Goal: Task Accomplishment & Management: Complete application form

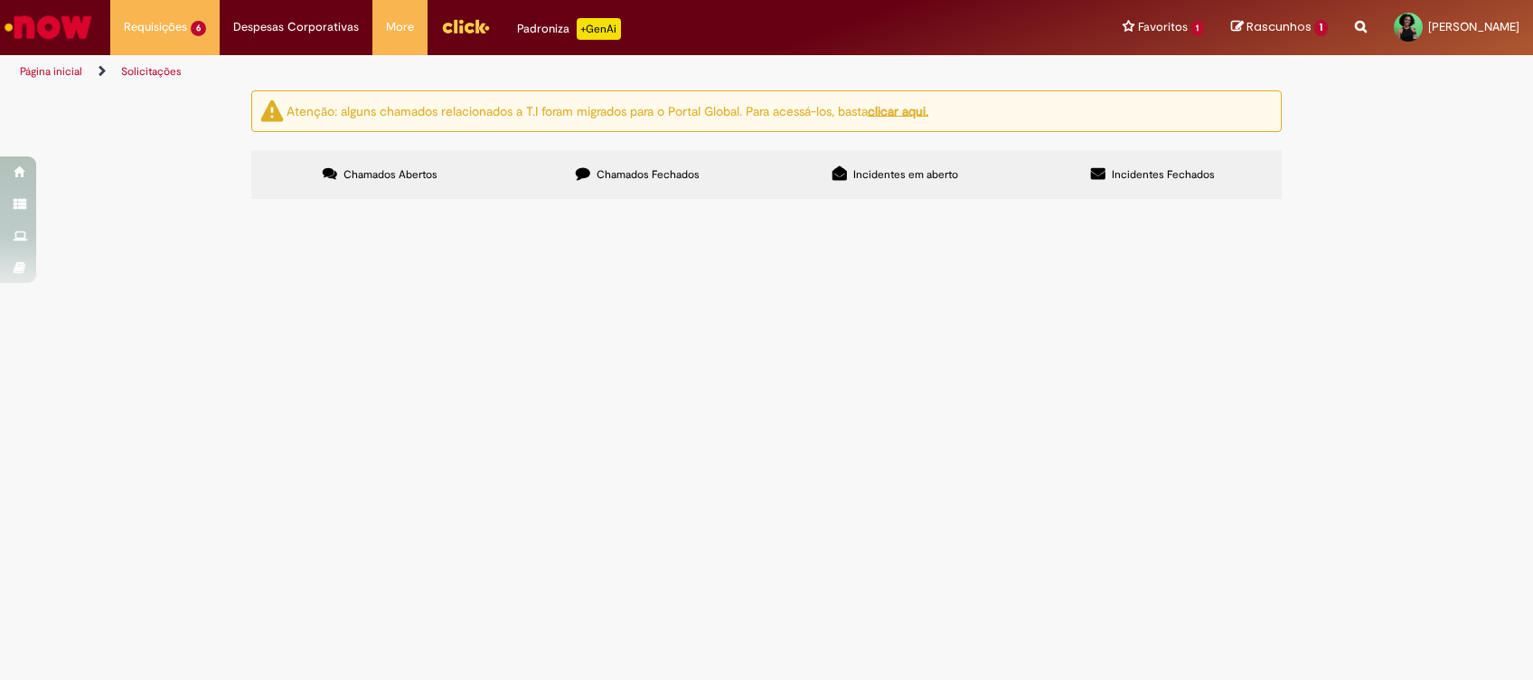
click at [0, 0] on span "Boa tarde, solicito validação de ajuste de banda e cargo conforme posição edita…" at bounding box center [0, 0] width 0 height 0
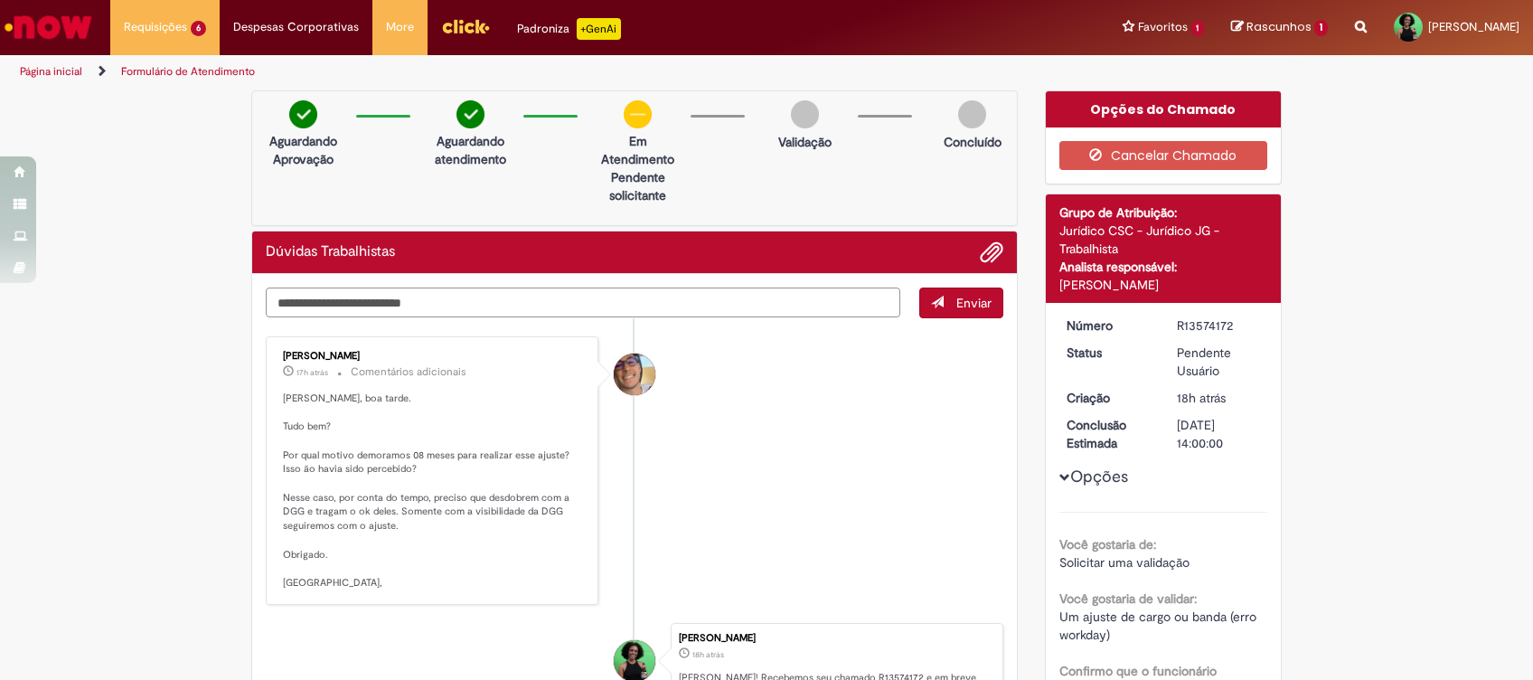
click at [409, 304] on textarea "Digite sua mensagem aqui..." at bounding box center [583, 302] width 634 height 31
click at [408, 306] on textarea "Digite sua mensagem aqui..." at bounding box center [583, 302] width 634 height 31
type textarea "*"
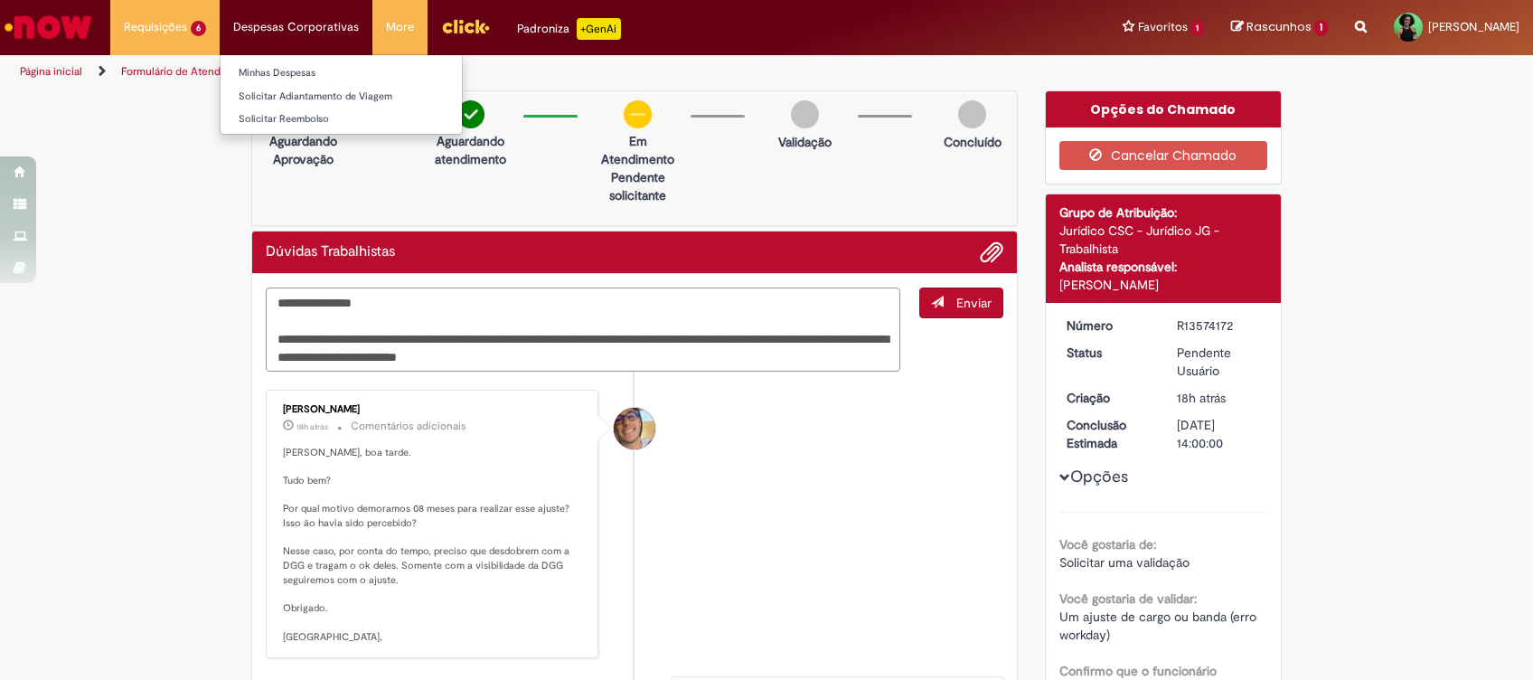
type textarea "**********"
click at [966, 307] on span "Enviar" at bounding box center [973, 303] width 35 height 16
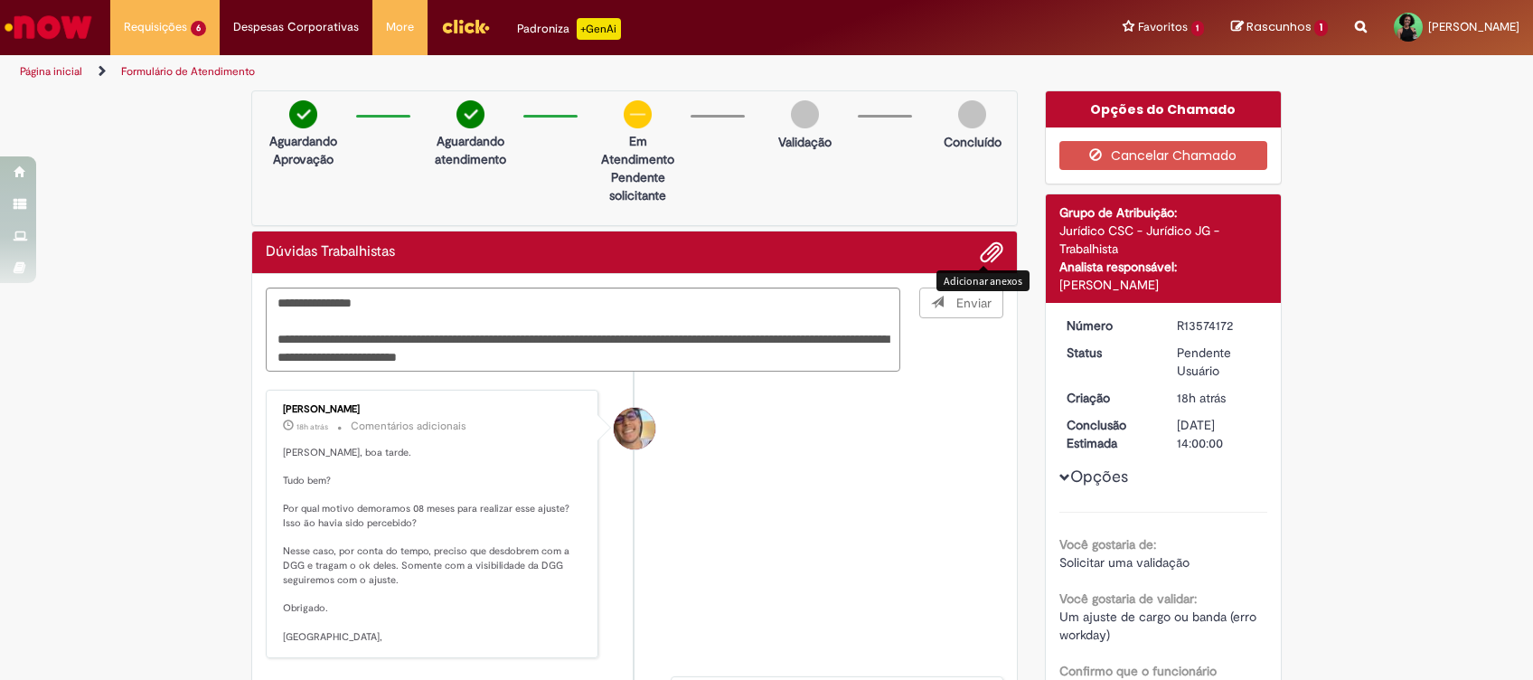
click at [984, 257] on span "Adicionar anexos" at bounding box center [991, 253] width 22 height 22
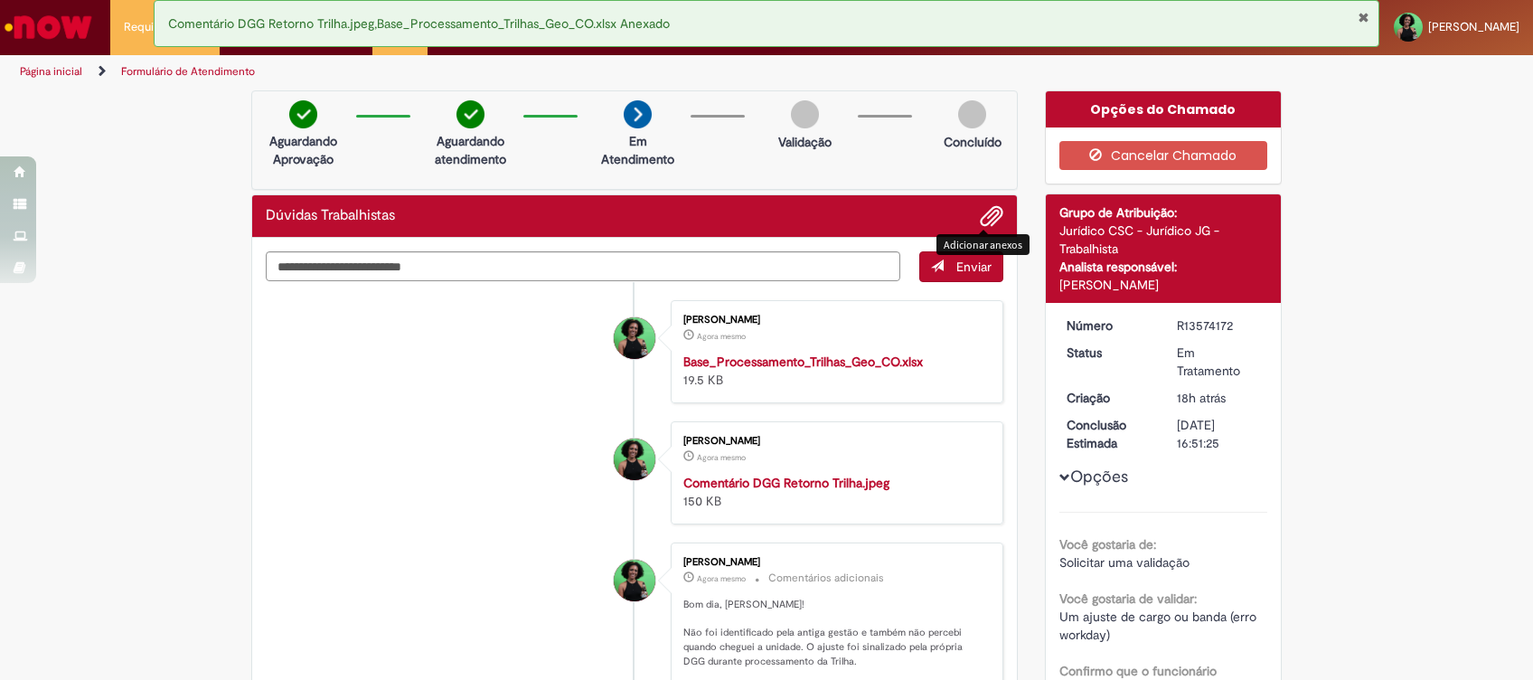
click at [980, 215] on span "Adicionar anexos" at bounding box center [991, 217] width 22 height 22
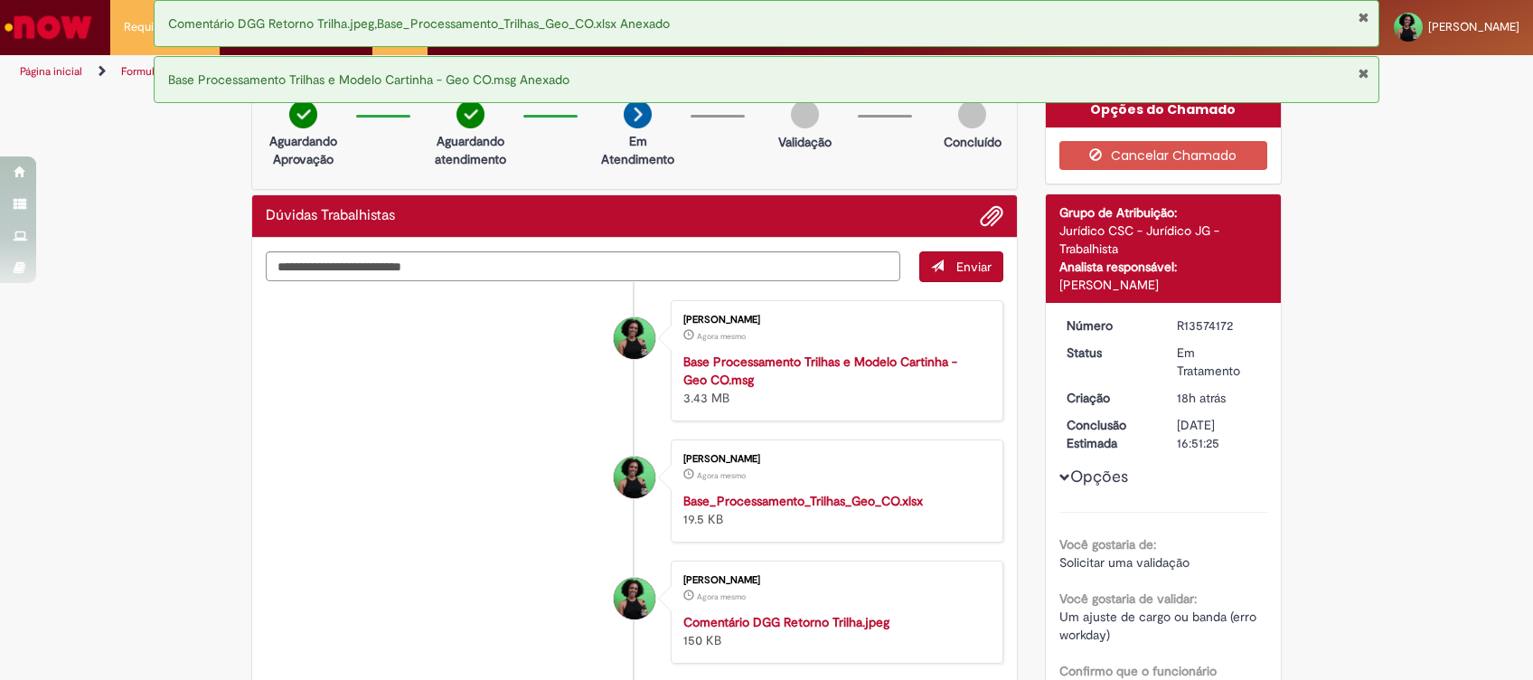
click at [1365, 68] on button "Fechar Notificação" at bounding box center [1363, 73] width 12 height 14
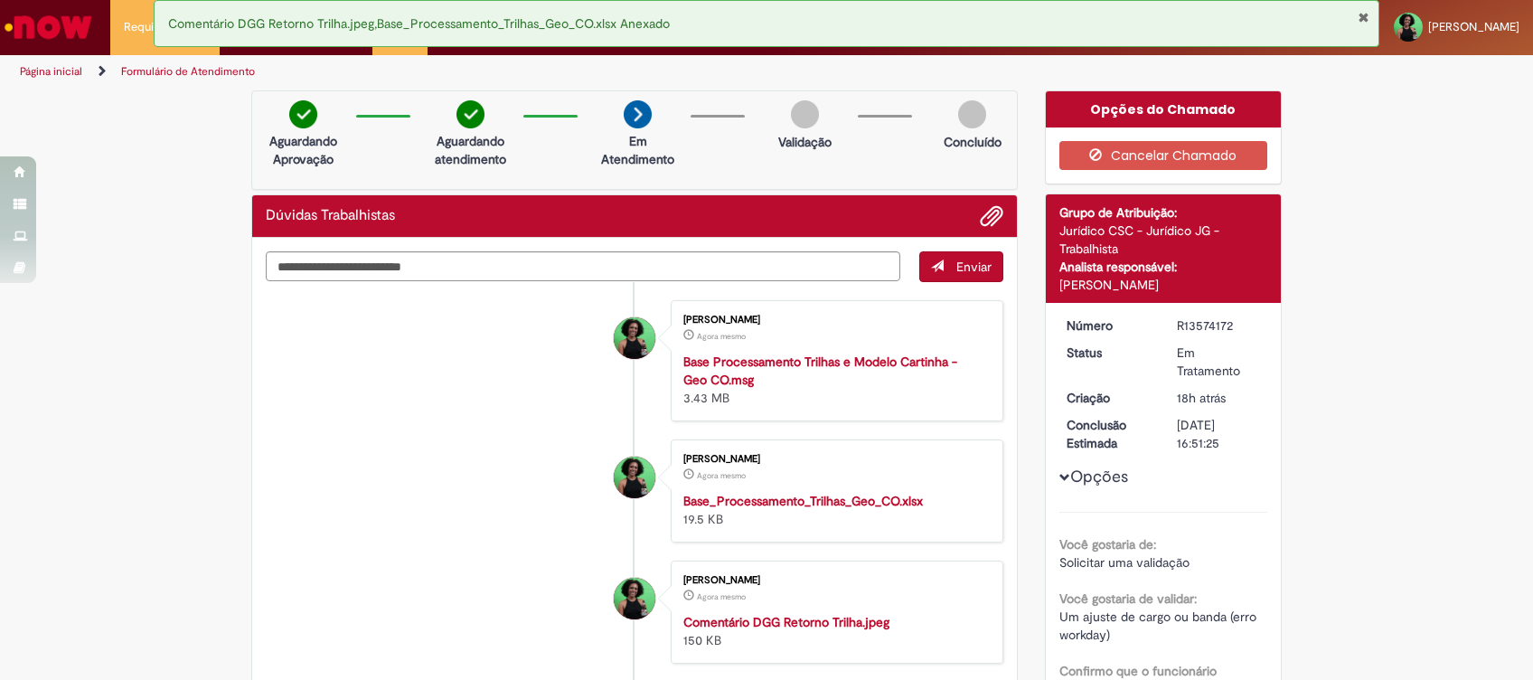
click at [1360, 18] on button "Fechar Notificação" at bounding box center [1363, 17] width 12 height 14
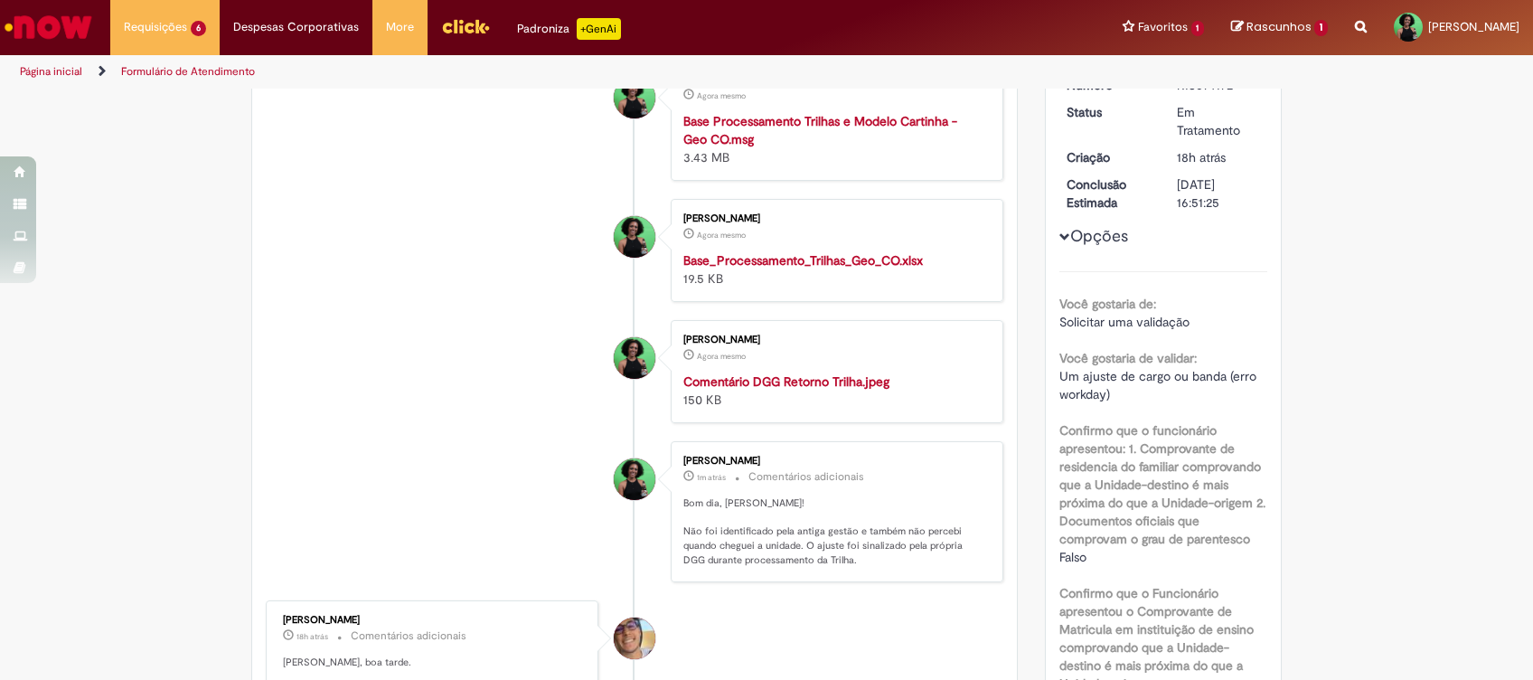
scroll to position [482, 0]
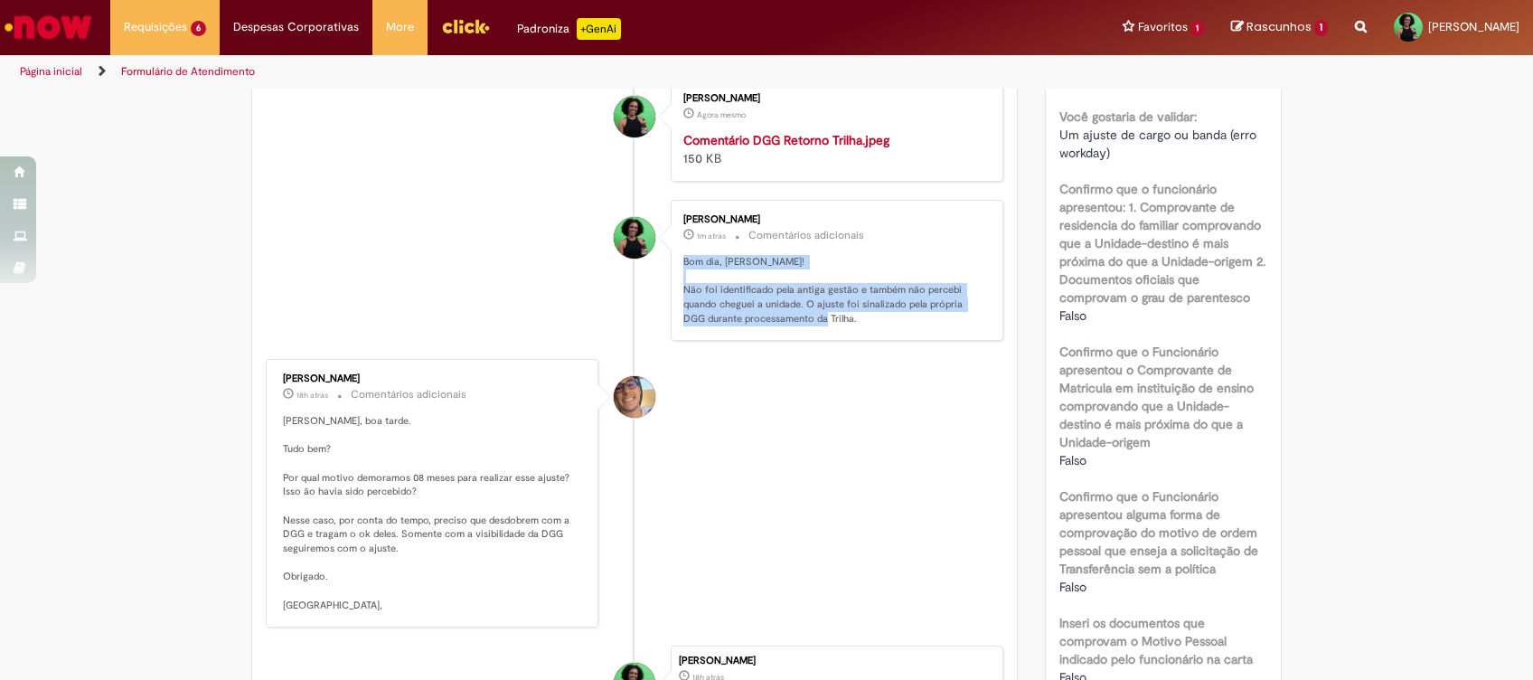
drag, startPoint x: 826, startPoint y: 388, endPoint x: 664, endPoint y: 335, distance: 170.0
click at [671, 335] on div "[PERSON_NAME] 1m atrás 1m atrás Comentários adicionais Bom dia, [PERSON_NAME]! …" at bounding box center [837, 270] width 333 height 141
copy p "Bom dia, [PERSON_NAME]! Não foi identificado pela antiga gestão e também não pe…"
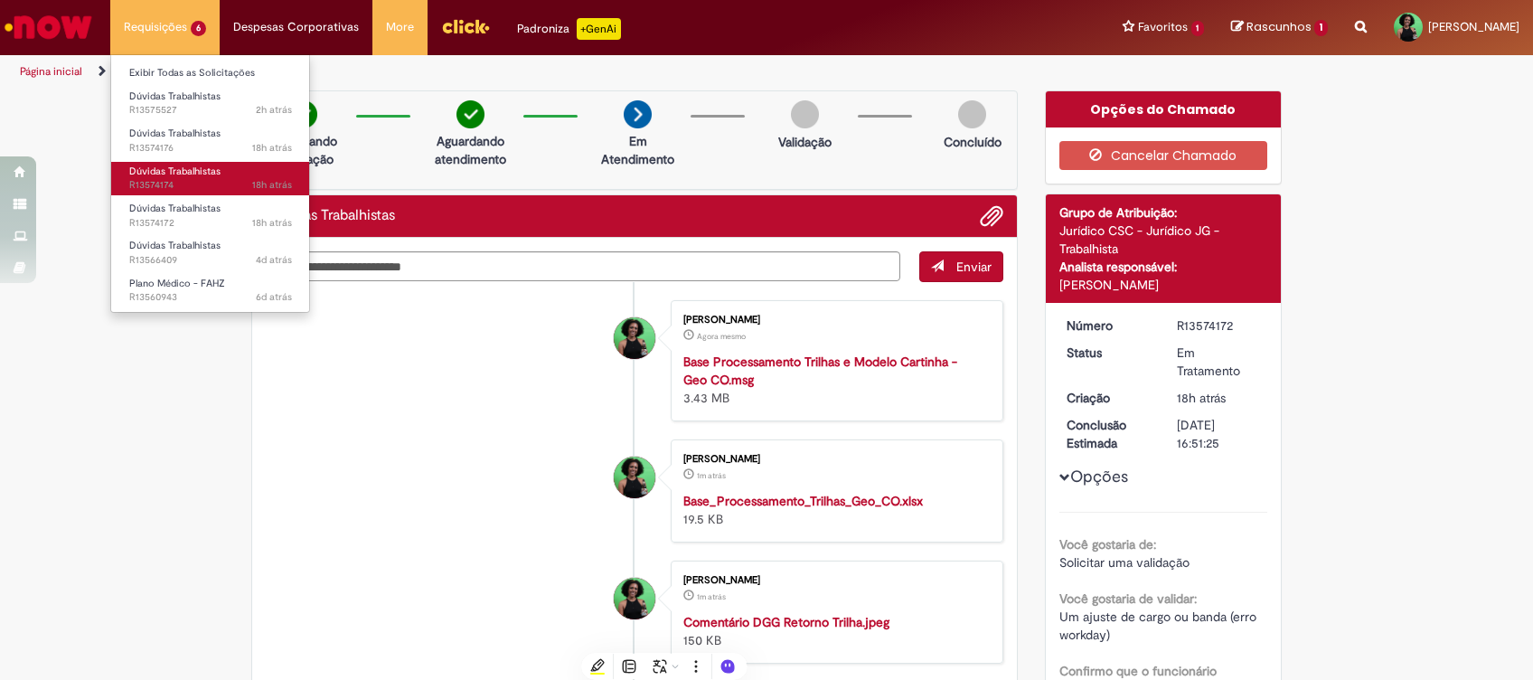
click at [180, 181] on span "18h atrás 18 horas atrás R13574174" at bounding box center [210, 185] width 163 height 14
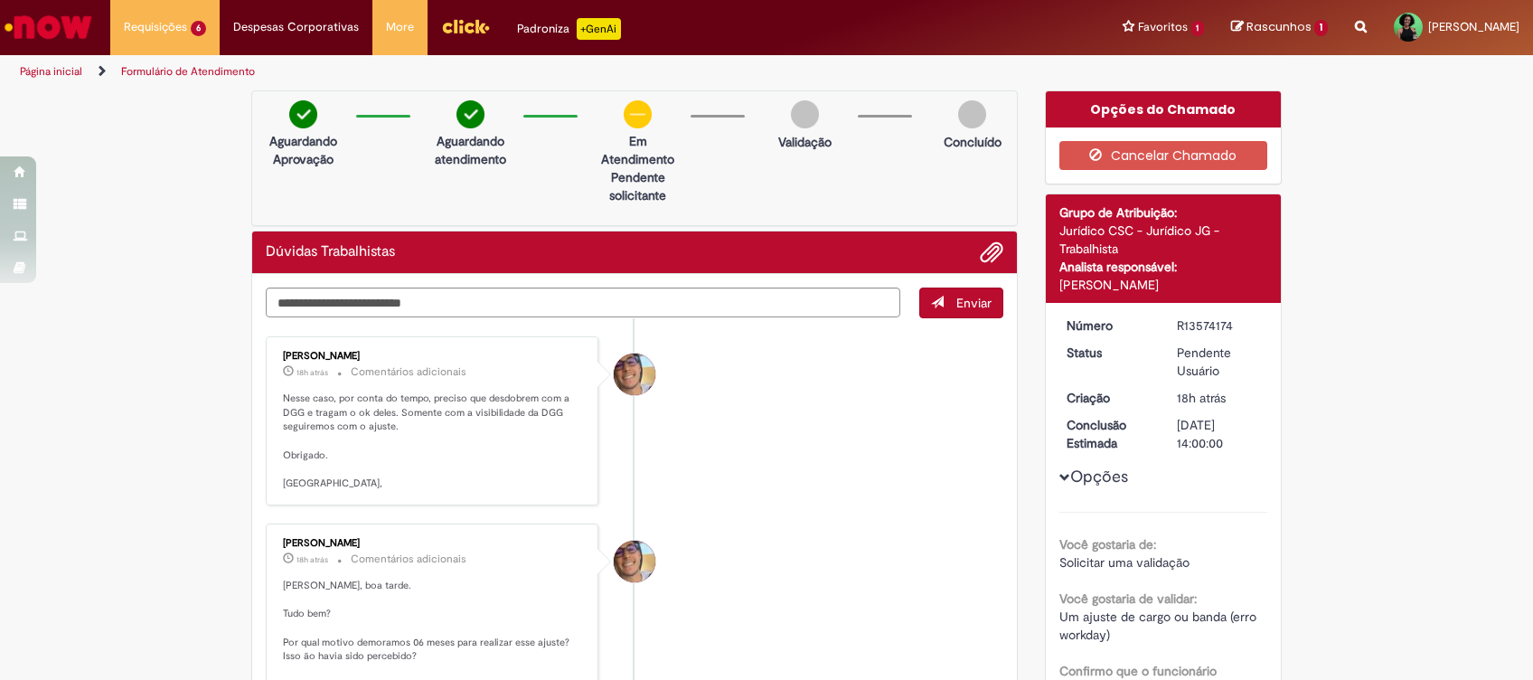
click at [563, 173] on div "Aguardando Aprovação Aguardando atendimento Em Atendimento Clique para exibir P…" at bounding box center [634, 158] width 766 height 136
click at [561, 305] on textarea "Digite sua mensagem aqui..." at bounding box center [583, 302] width 634 height 31
paste textarea "**********"
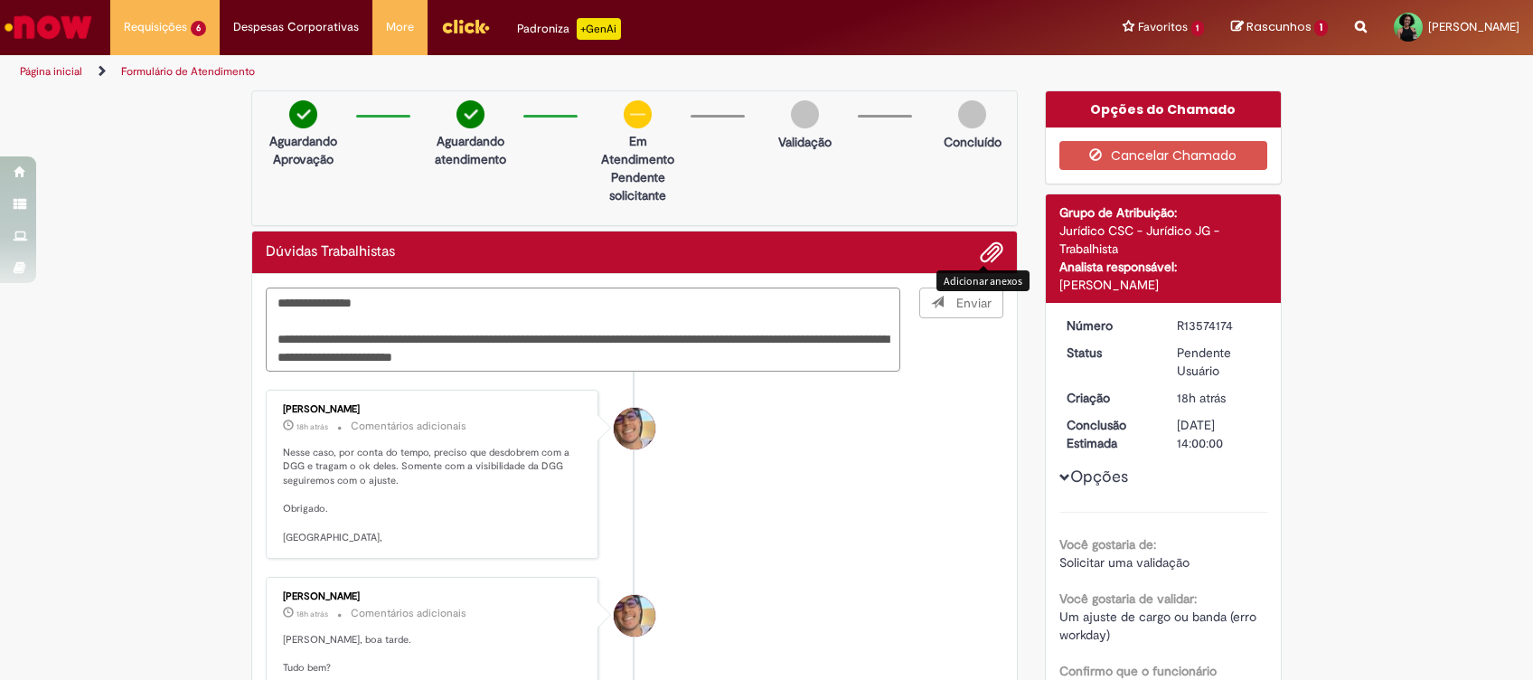
type textarea "**********"
click at [981, 260] on span "Adicionar anexos" at bounding box center [991, 253] width 22 height 22
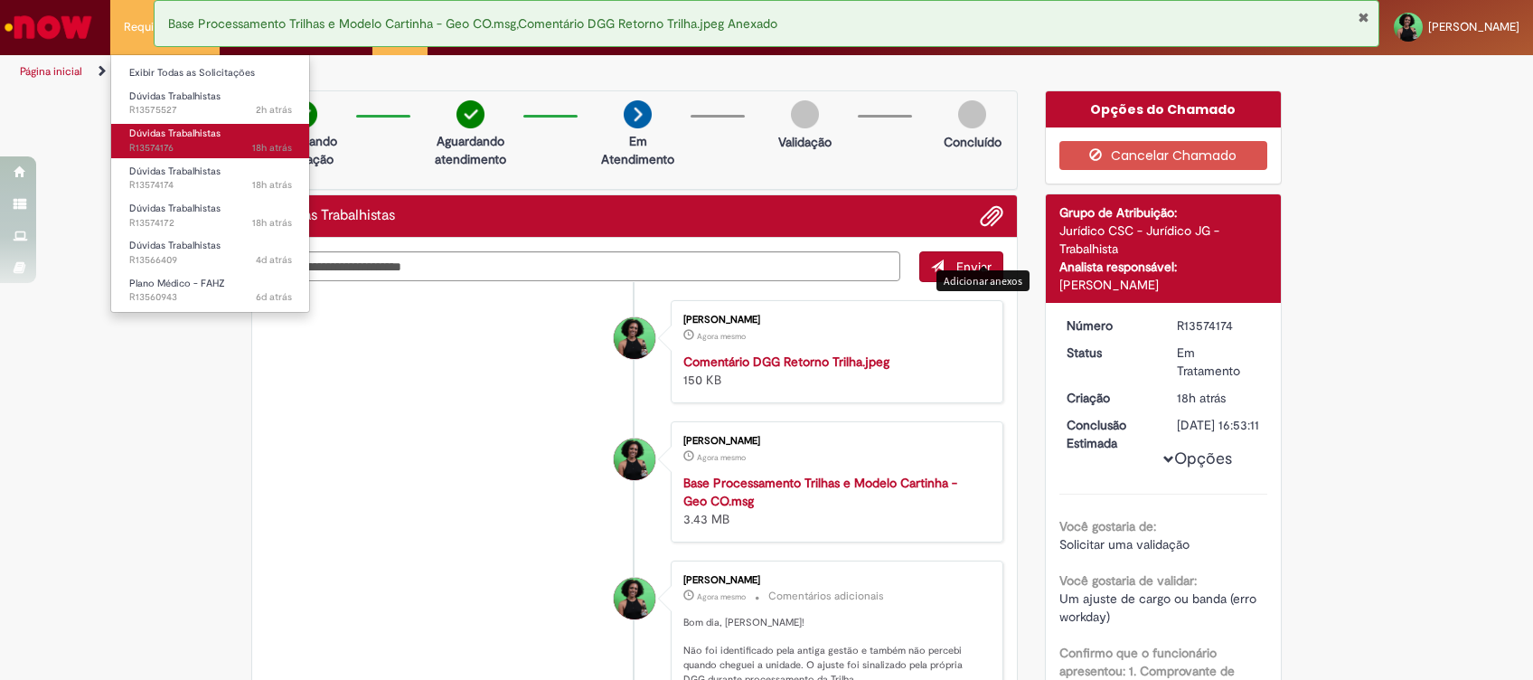
click at [159, 141] on span "18h atrás 18 horas atrás R13574176" at bounding box center [210, 148] width 163 height 14
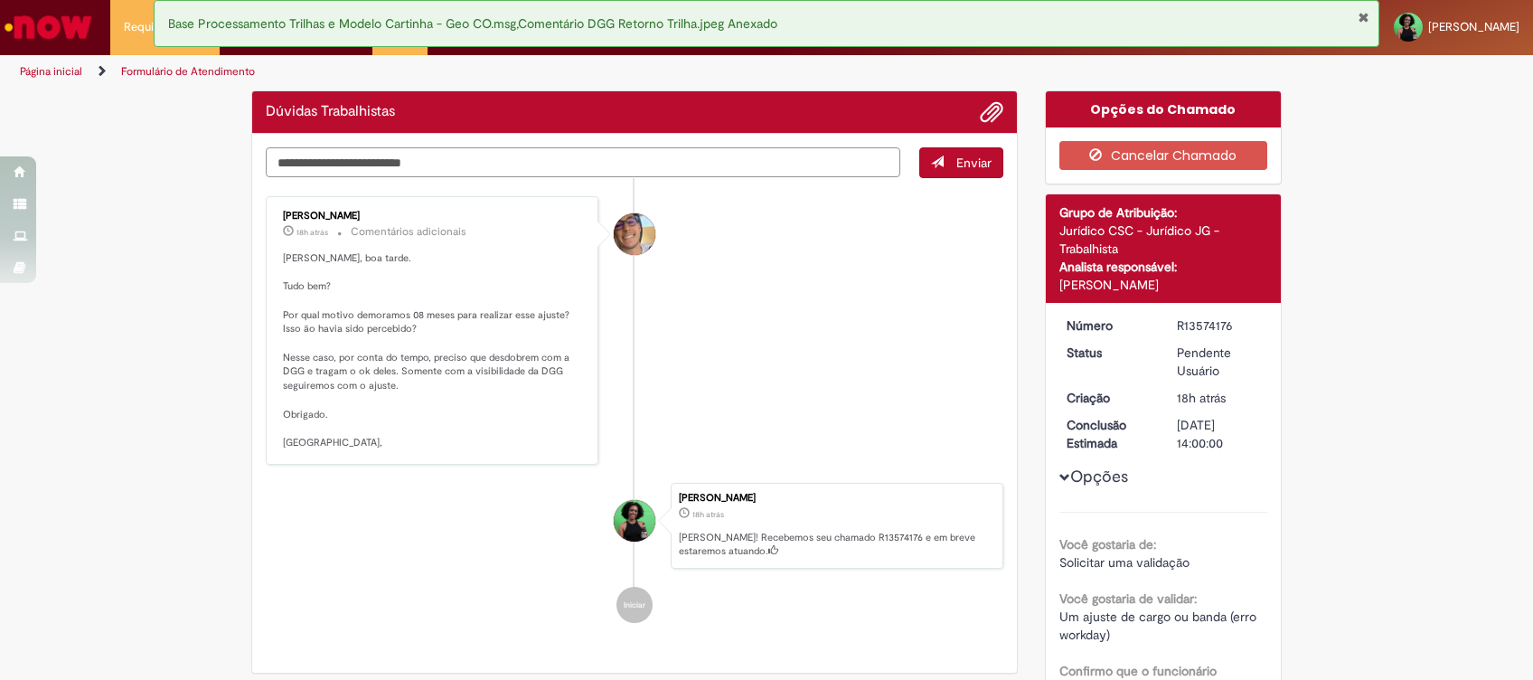
click at [564, 156] on textarea "Digite sua mensagem aqui..." at bounding box center [583, 162] width 634 height 31
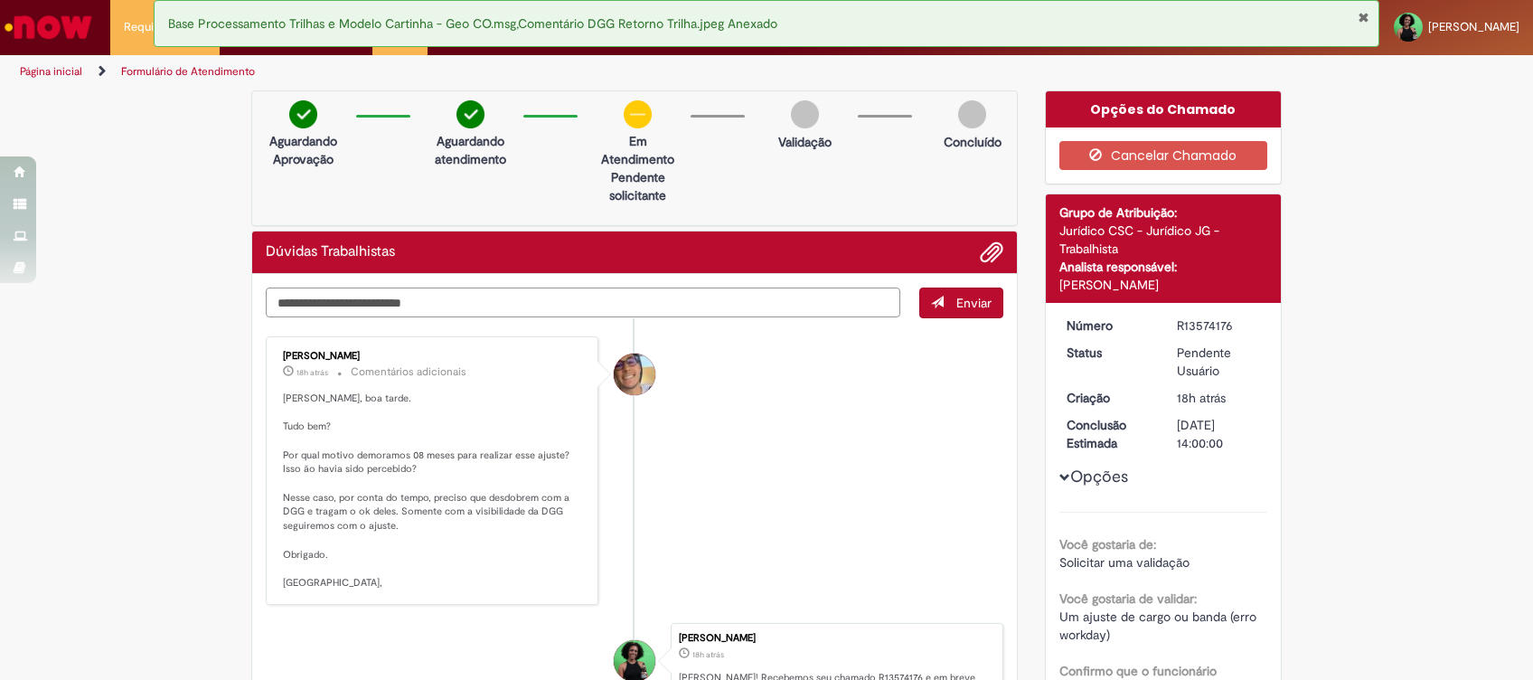
paste textarea "**********"
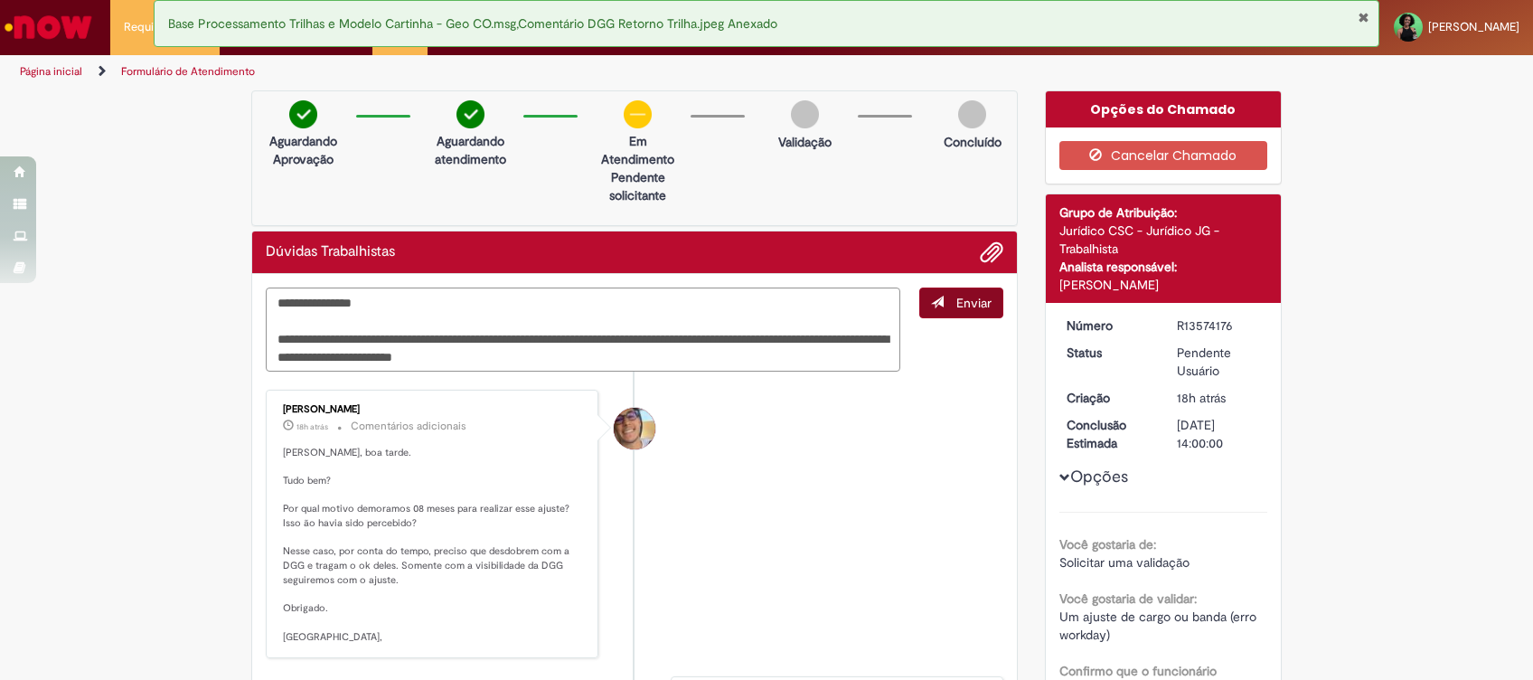
type textarea "**********"
click at [957, 305] on span "Enviar" at bounding box center [973, 303] width 35 height 16
click at [981, 255] on span "Adicionar anexos" at bounding box center [991, 253] width 22 height 22
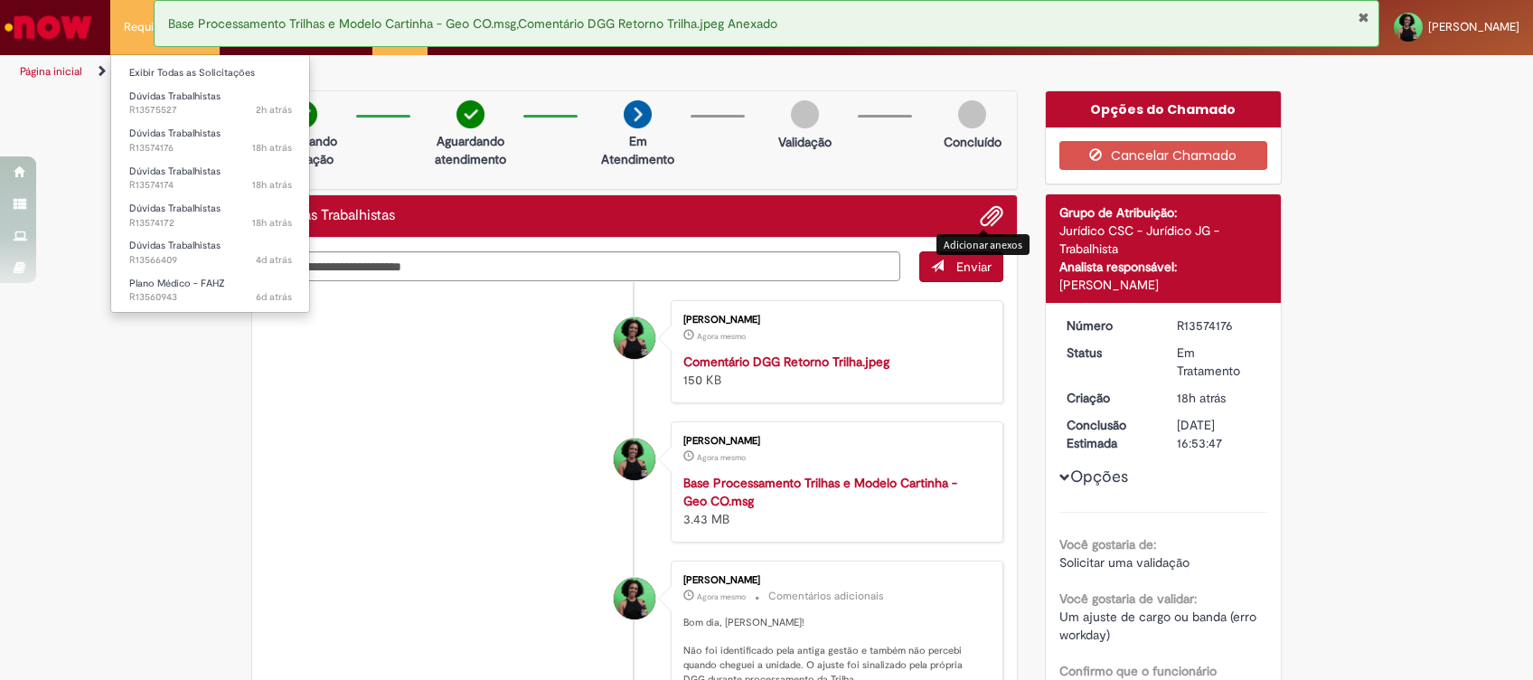
click at [145, 83] on li "Dúvidas Trabalhistas 2h atrás 2 horas atrás R13575527" at bounding box center [210, 101] width 199 height 37
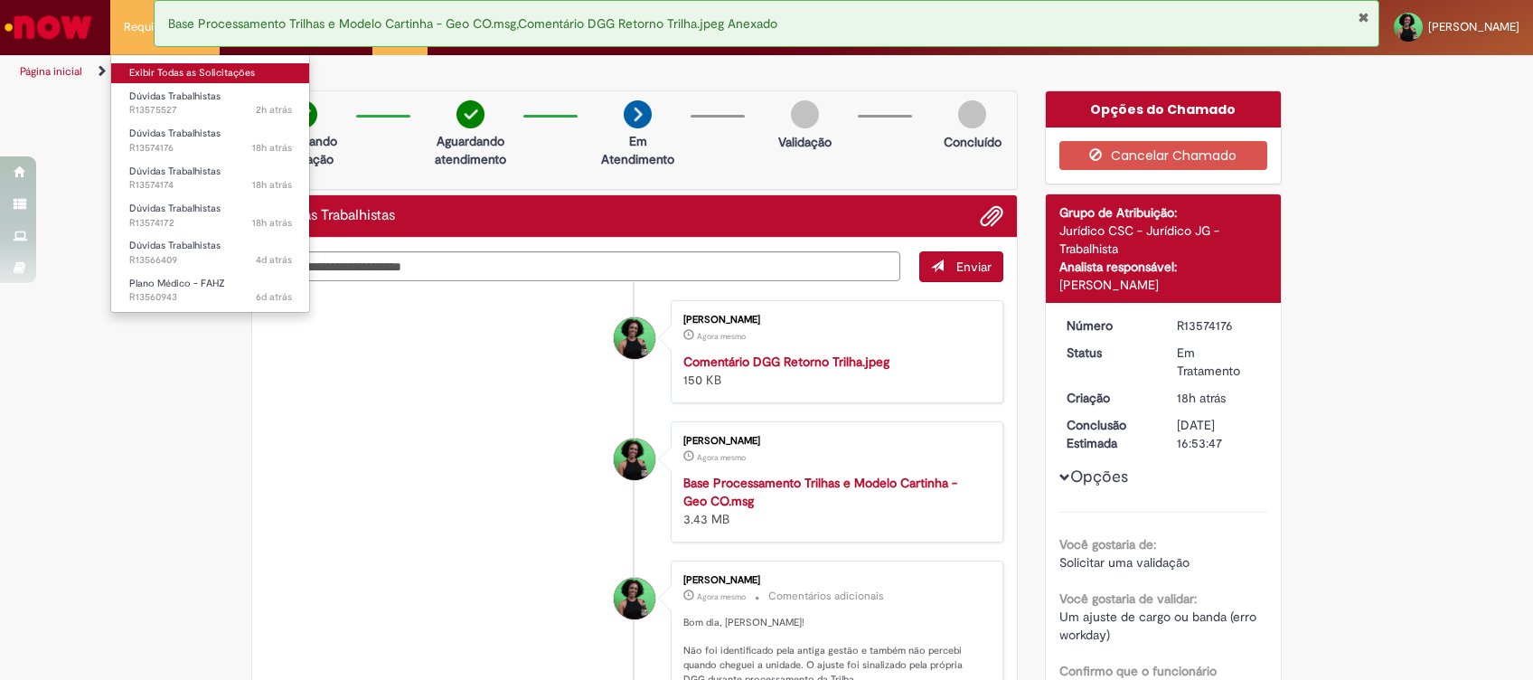
click at [141, 71] on link "Exibir Todas as Solicitações" at bounding box center [210, 73] width 199 height 20
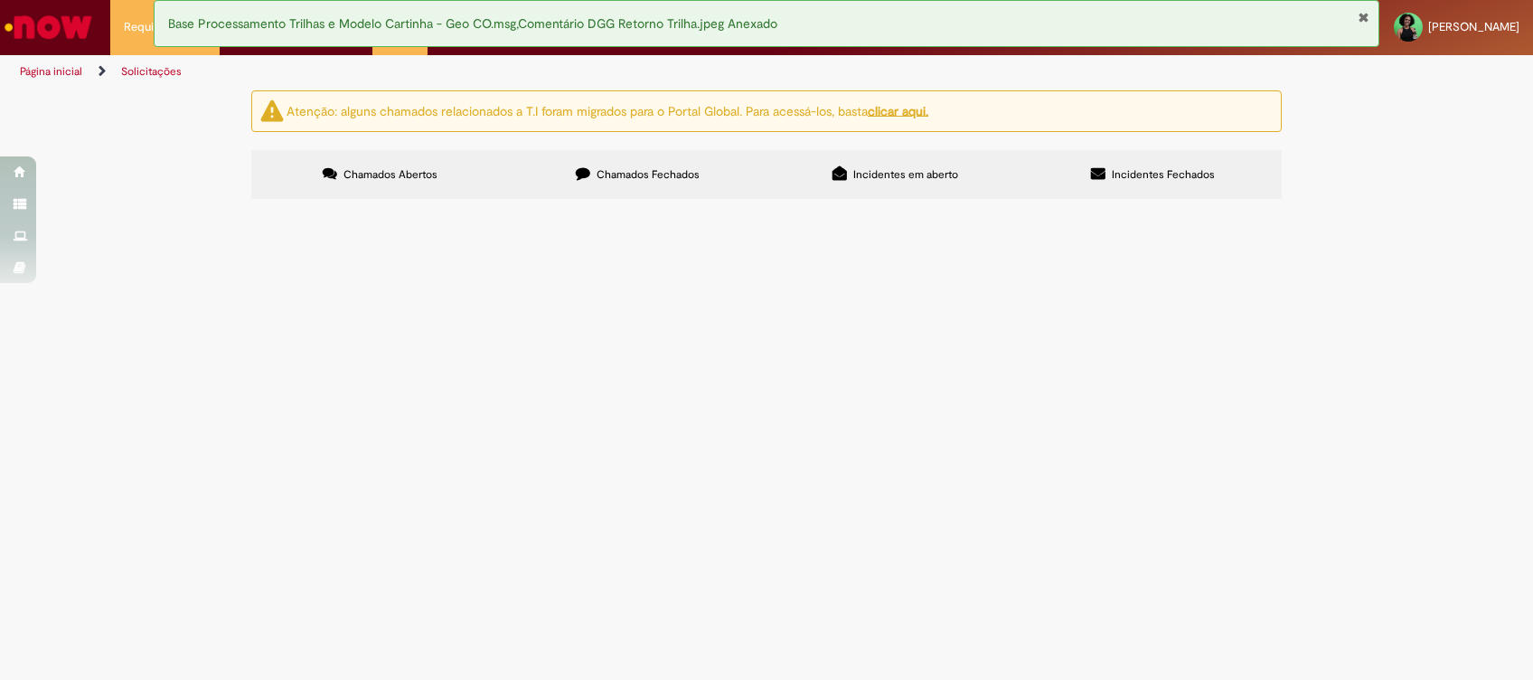
scroll to position [120, 0]
click at [0, 0] on span "Bom dia! O GV está solicitando alteração do último período de férias dele agend…" at bounding box center [0, 0] width 0 height 0
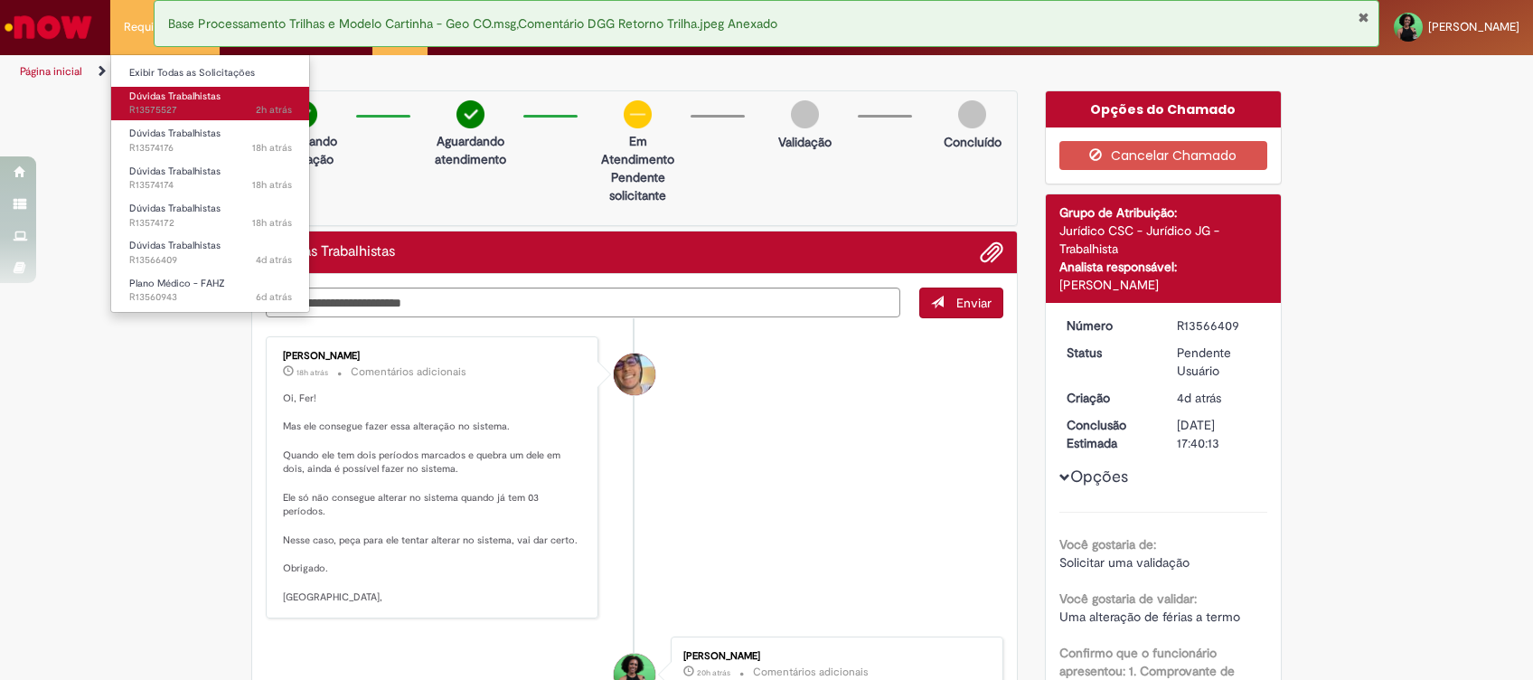
click at [152, 101] on link "Dúvidas Trabalhistas 2h atrás 2 horas atrás R13575527" at bounding box center [210, 103] width 199 height 33
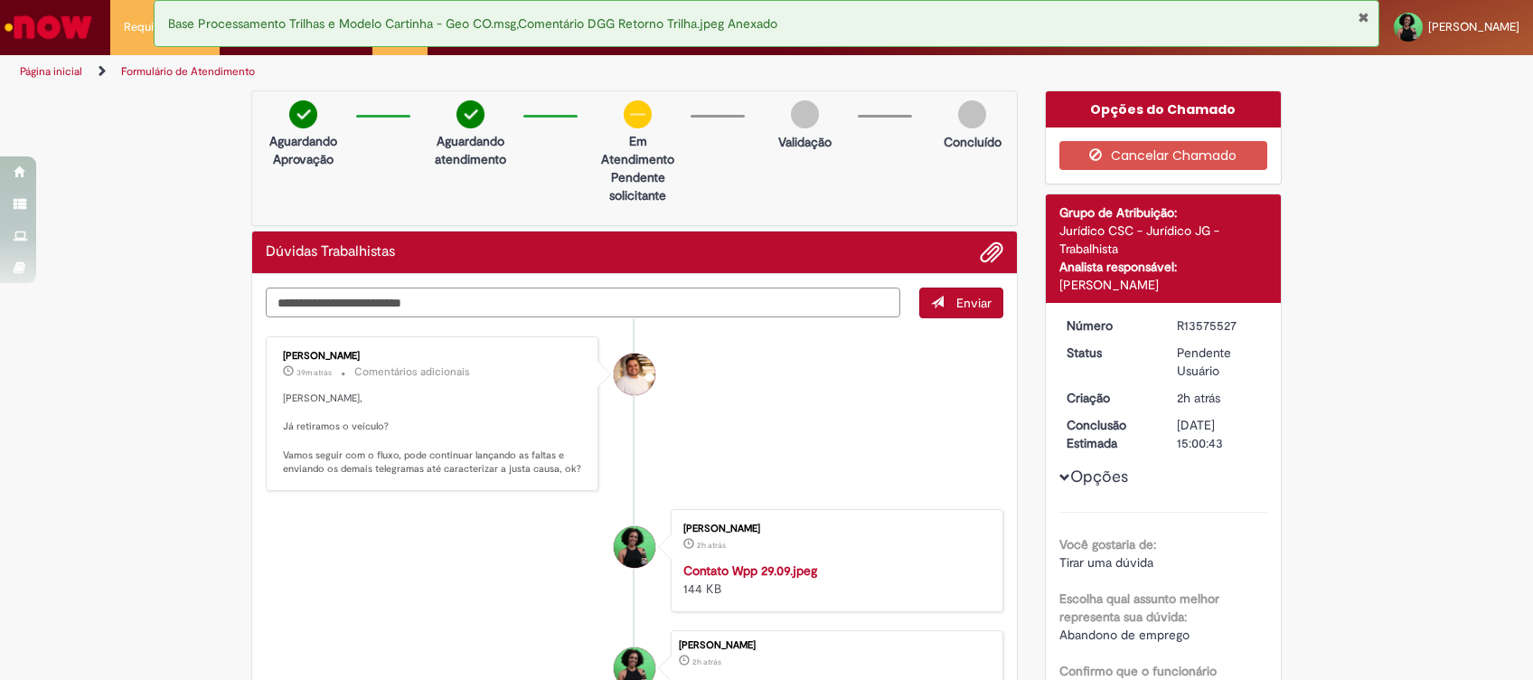
click at [596, 299] on textarea "Digite sua mensagem aqui..." at bounding box center [583, 302] width 634 height 31
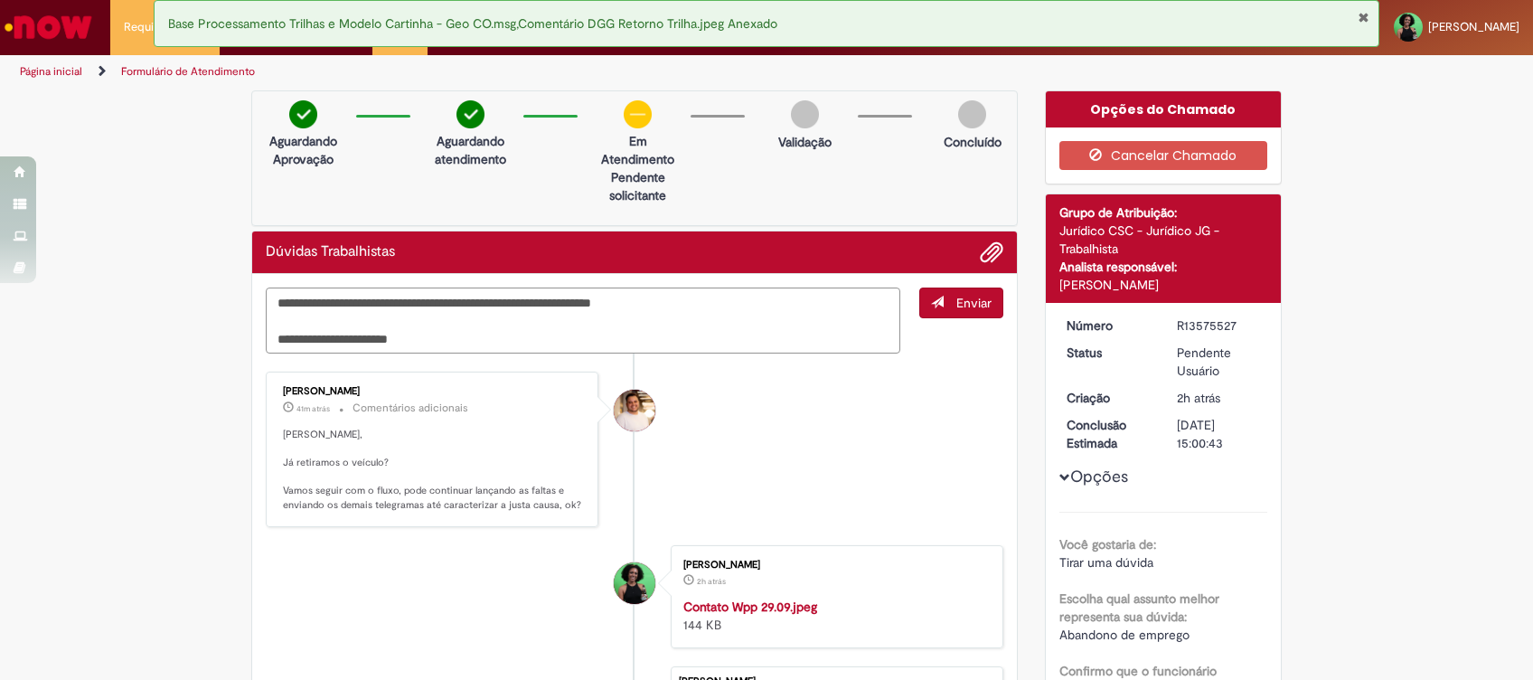
drag, startPoint x: 584, startPoint y: 304, endPoint x: 447, endPoint y: 310, distance: 136.6
click at [447, 310] on textarea "**********" at bounding box center [583, 320] width 634 height 67
drag, startPoint x: 417, startPoint y: 344, endPoint x: 333, endPoint y: 336, distance: 84.4
click at [333, 336] on textarea "**********" at bounding box center [583, 320] width 634 height 67
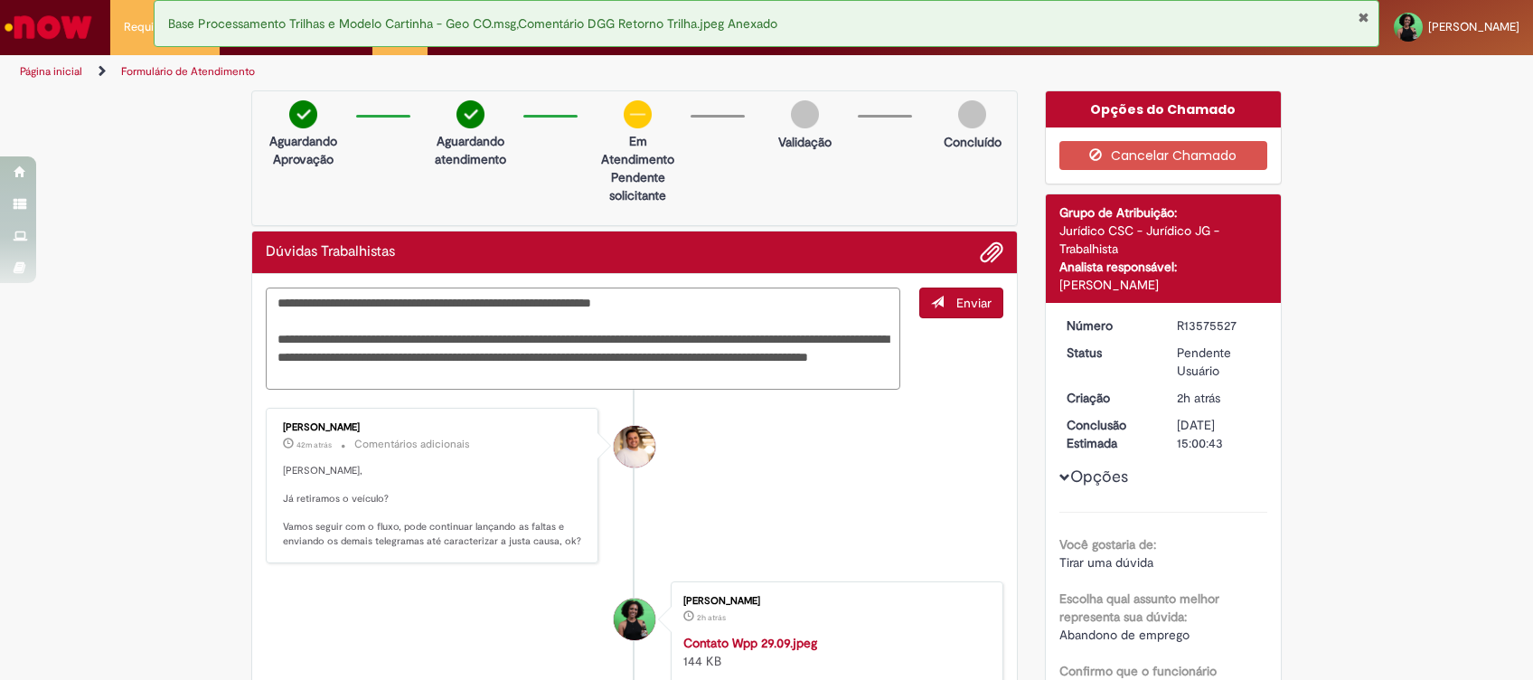
click at [840, 339] on textarea "**********" at bounding box center [583, 338] width 634 height 103
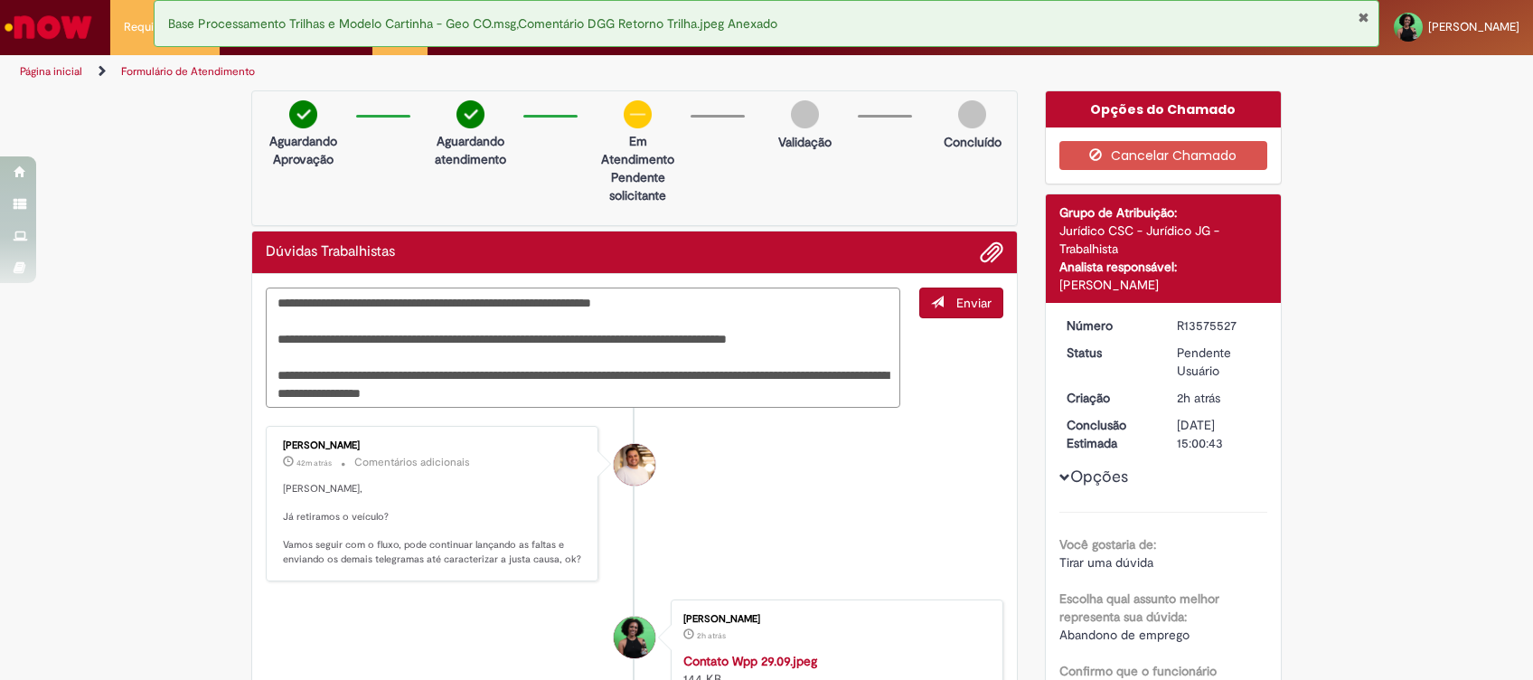
click at [666, 389] on textarea "**********" at bounding box center [583, 347] width 634 height 121
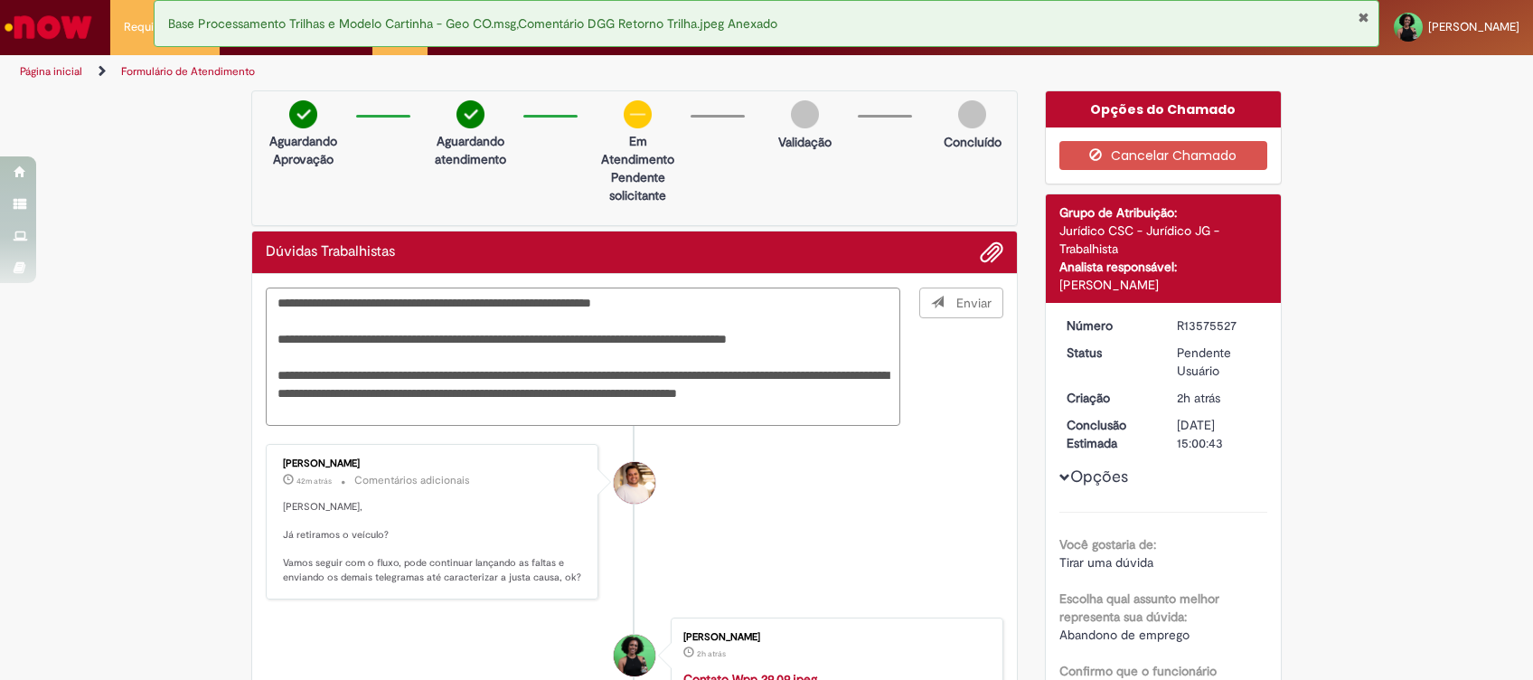
type textarea "**********"
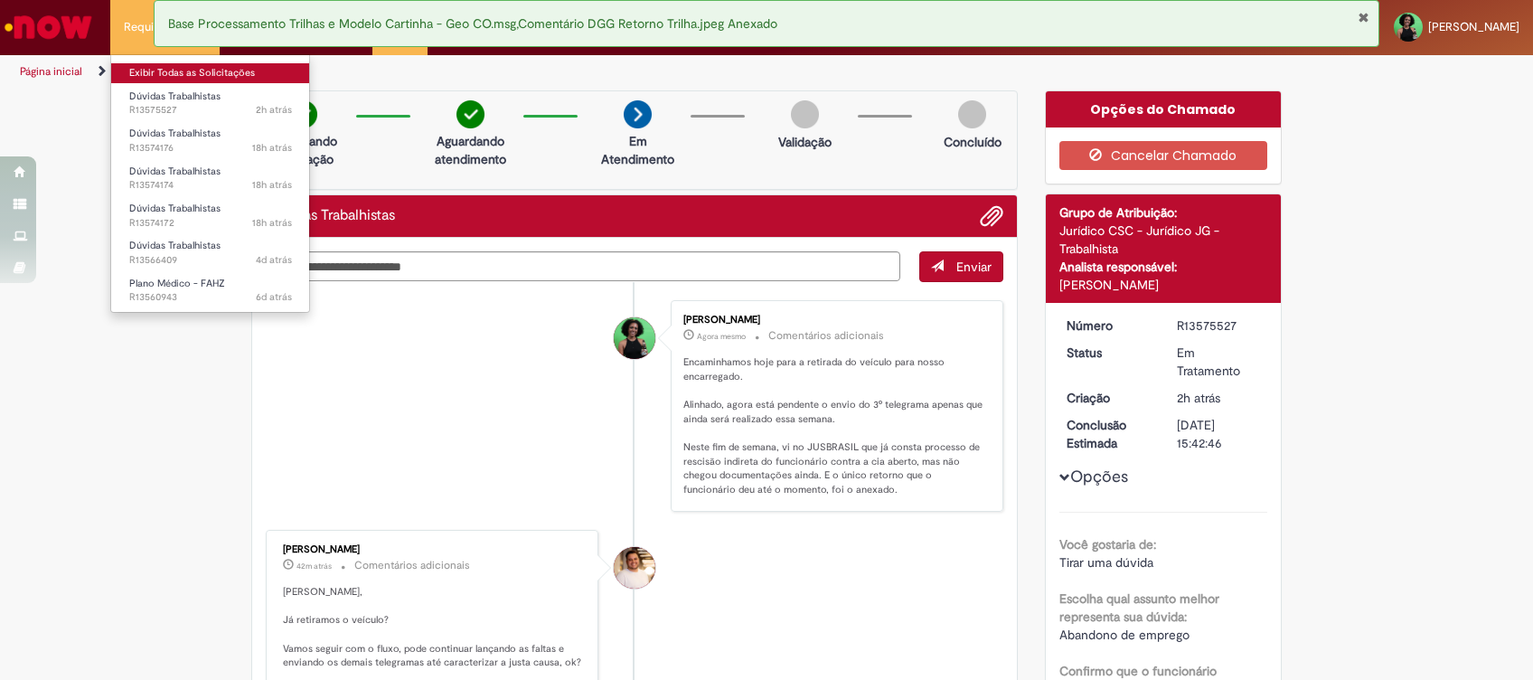
click at [144, 78] on link "Exibir Todas as Solicitações" at bounding box center [210, 73] width 199 height 20
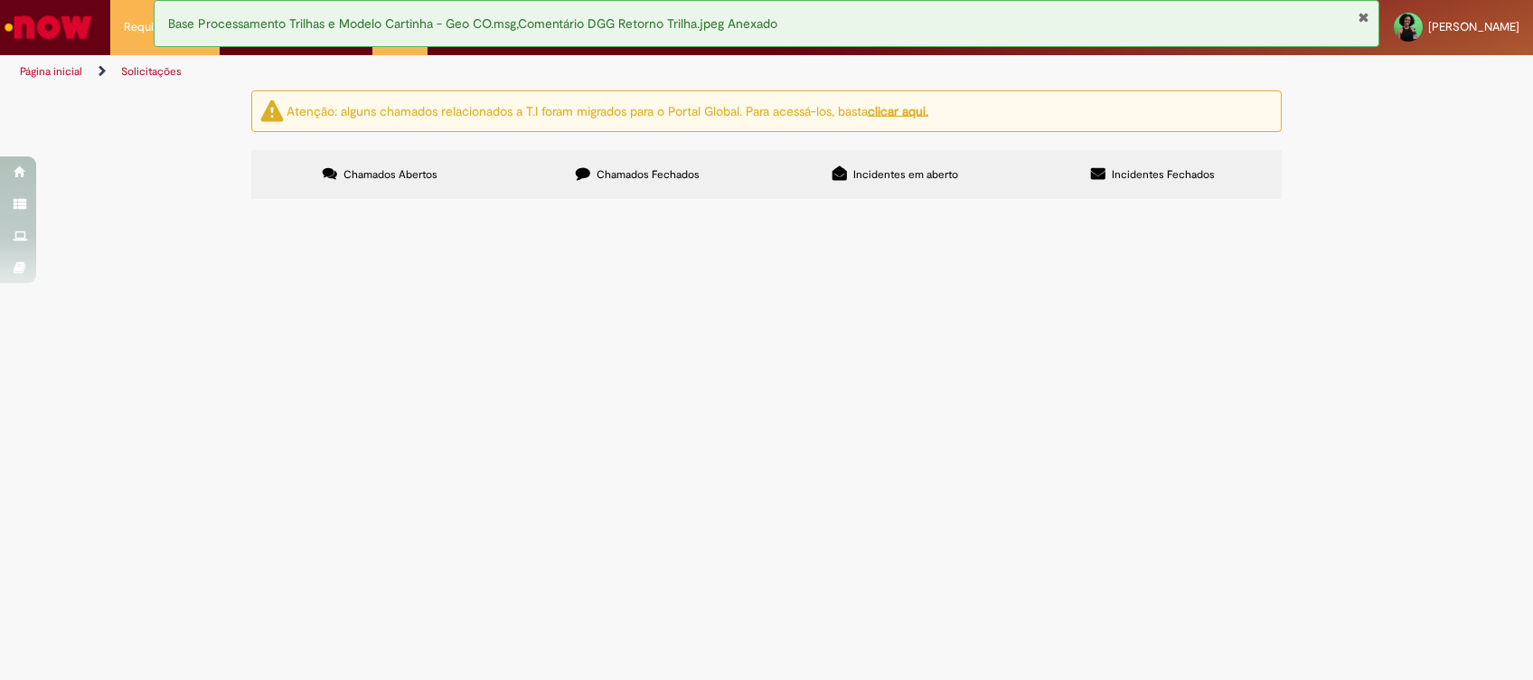
click at [585, 183] on label "Chamados Fechados" at bounding box center [638, 174] width 258 height 49
click at [0, 0] on button at bounding box center [0, 0] width 0 height 0
click at [0, 0] on span "Bom dia, No dia 12/08, os funcionários do CDD Manaus sinalizaram que as marcaçõ…" at bounding box center [0, 0] width 0 height 0
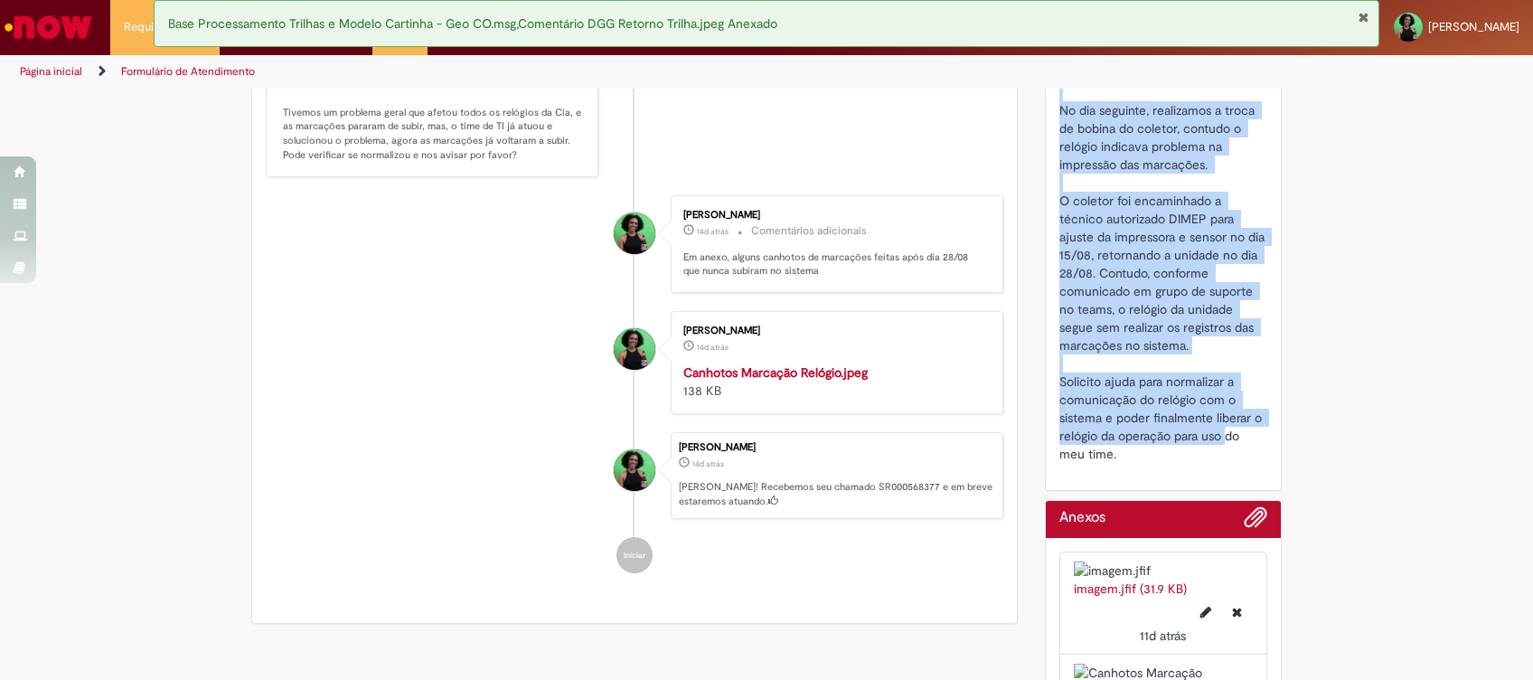
scroll to position [647, 0]
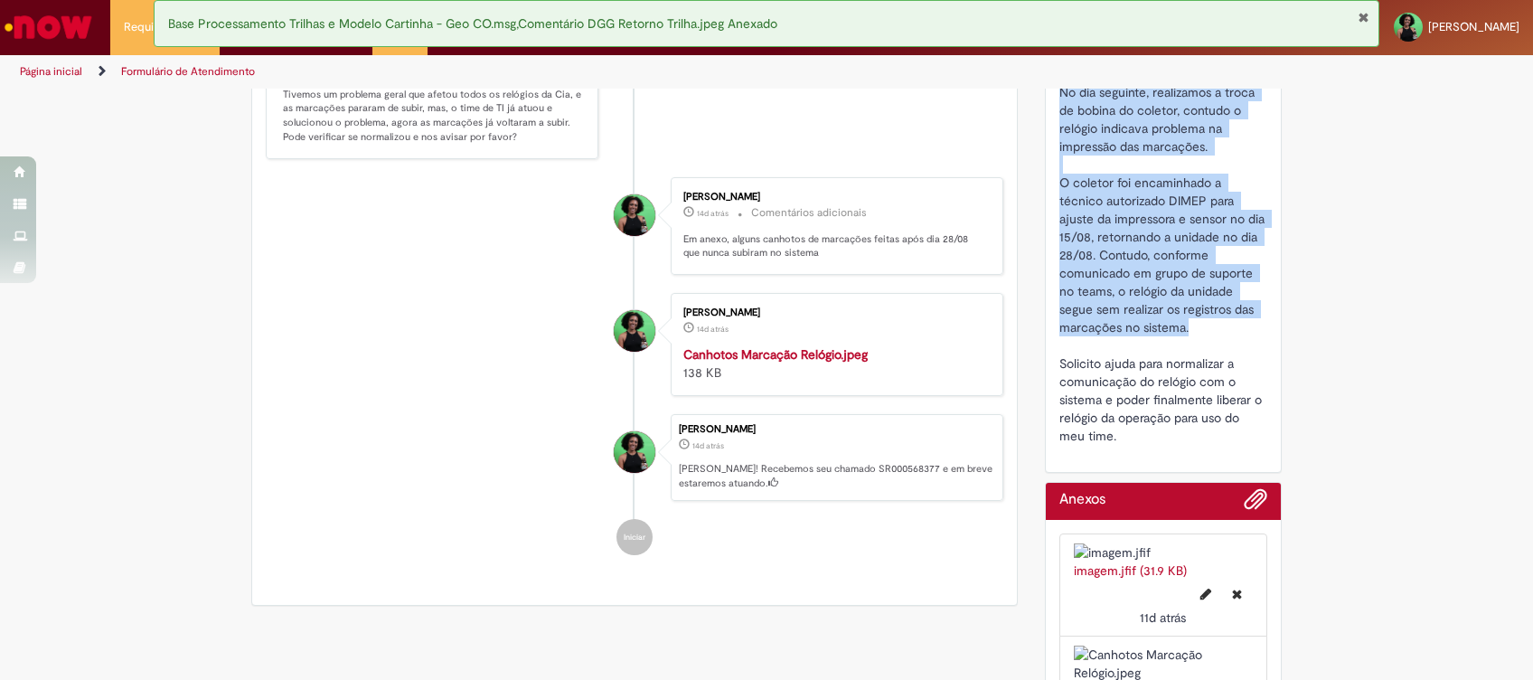
drag, startPoint x: 1052, startPoint y: 239, endPoint x: 1213, endPoint y: 328, distance: 184.1
click at [1213, 328] on div "Bom dia, No dia 12/08, os funcionários do CDD Manaus sinalizaram que as marcaçõ…" at bounding box center [1163, 201] width 209 height 488
copy span "No dia 12/08, os funcionários do CDD Manaus sinalizaram que as marcações não es…"
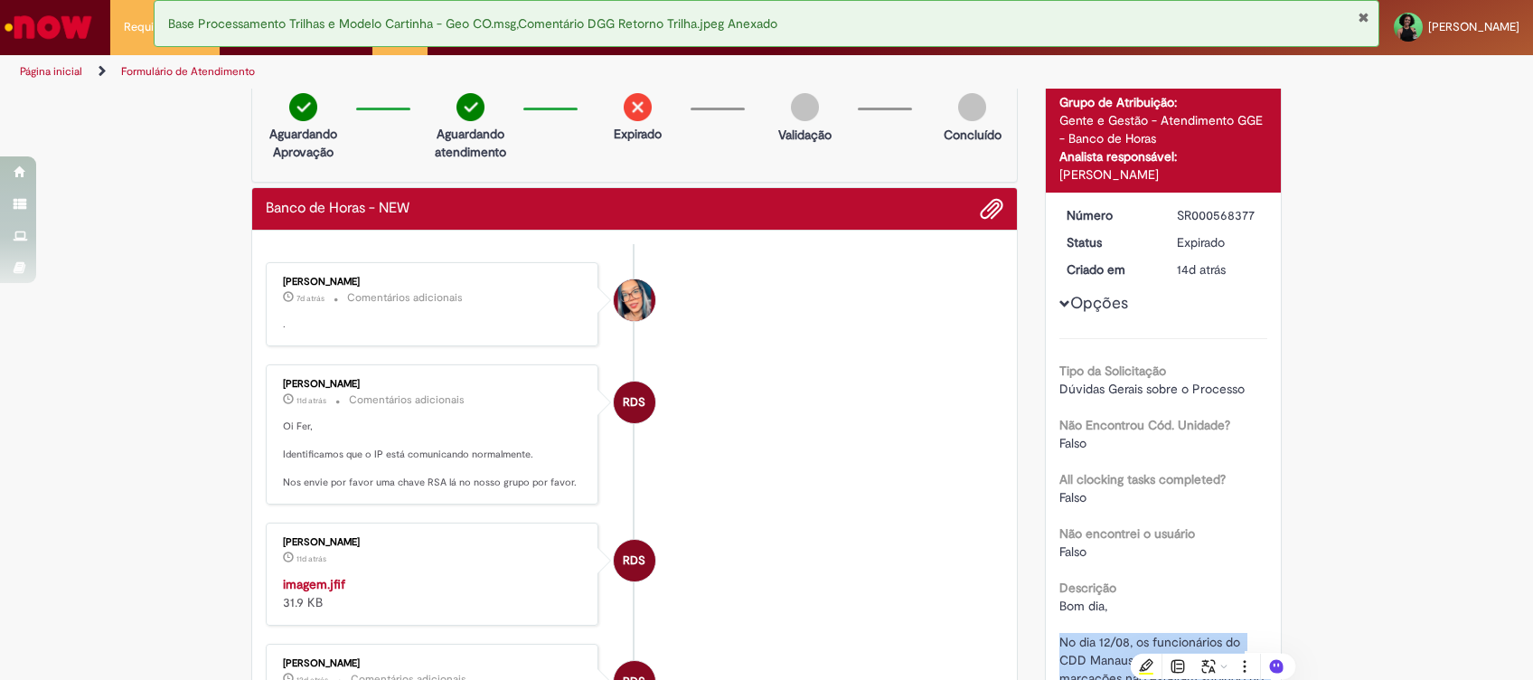
scroll to position [0, 0]
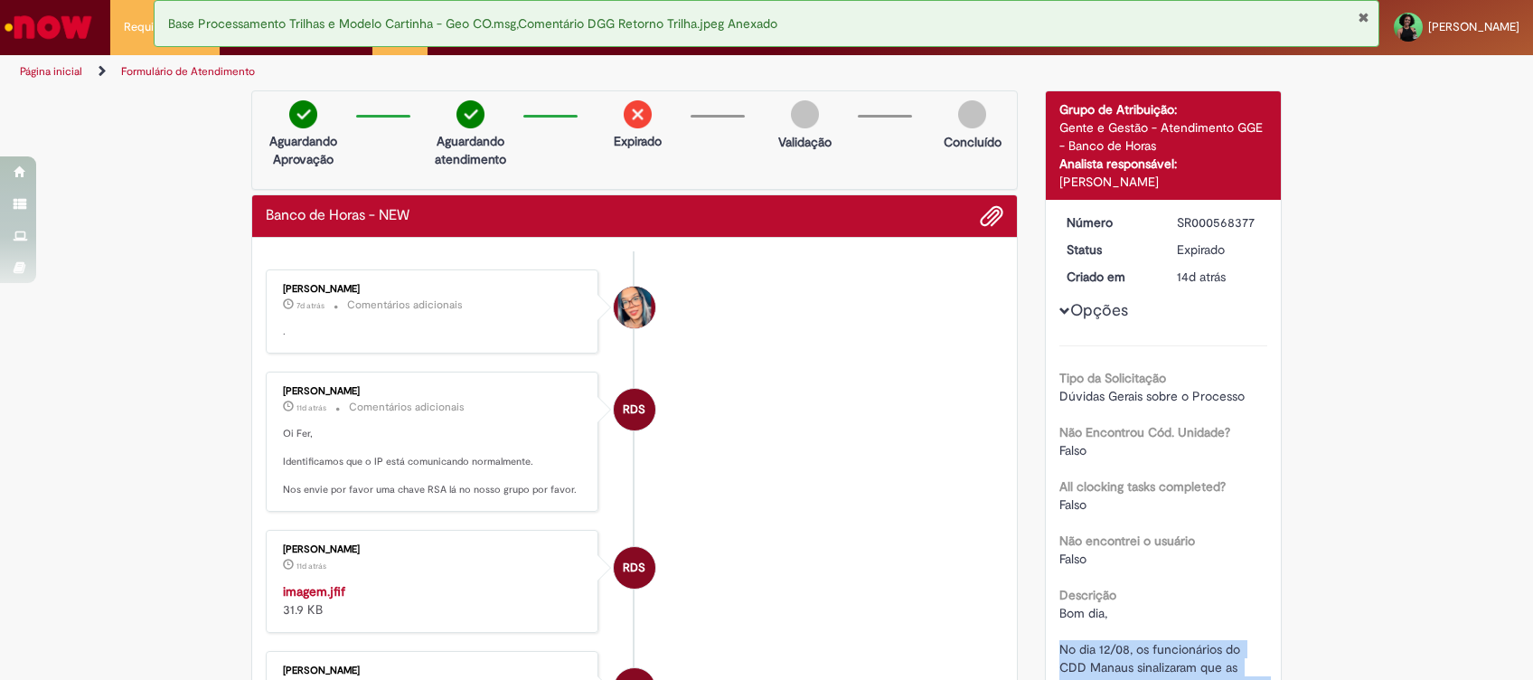
drag, startPoint x: 1162, startPoint y: 214, endPoint x: 1253, endPoint y: 224, distance: 91.8
click at [1253, 224] on dd "SR000568377" at bounding box center [1218, 222] width 111 height 18
copy div "SR000568377"
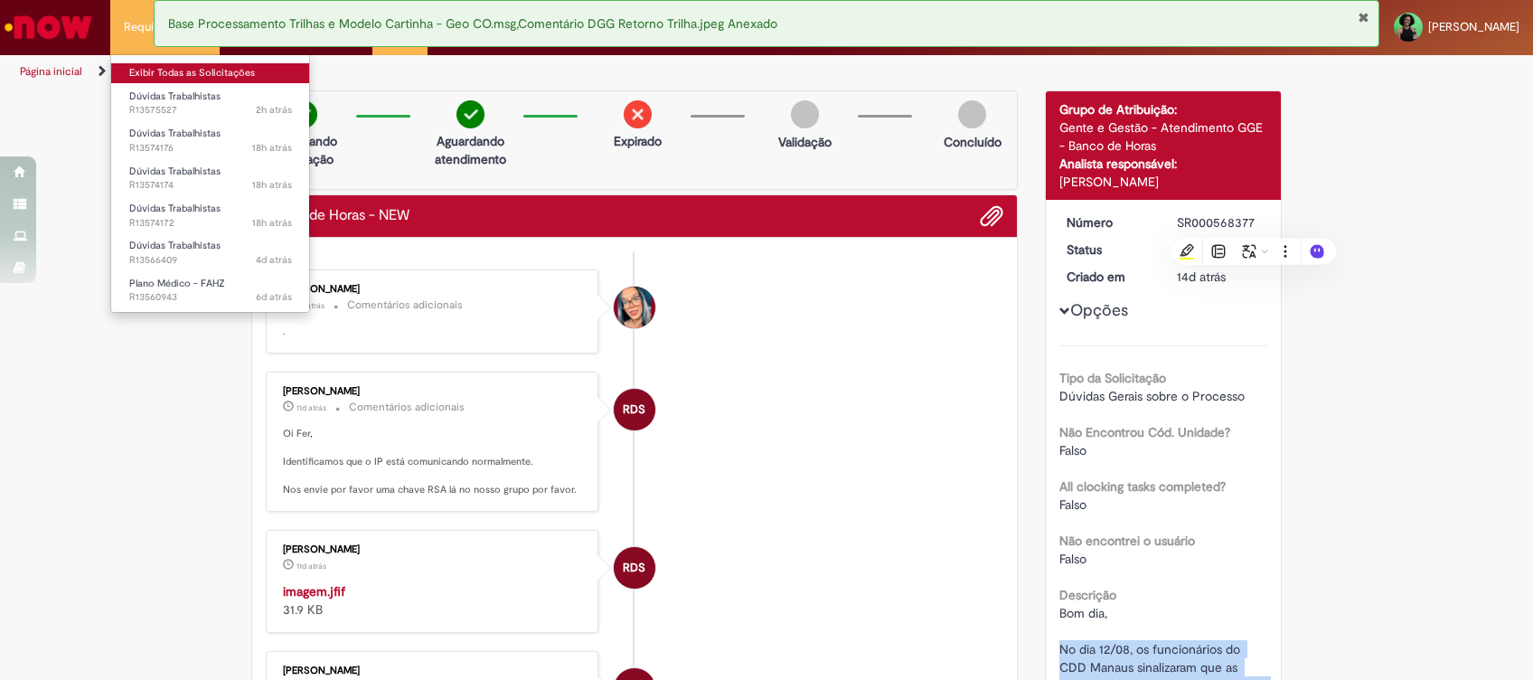
click at [145, 72] on link "Exibir Todas as Solicitações" at bounding box center [210, 73] width 199 height 20
